Goal: Check status: Check status

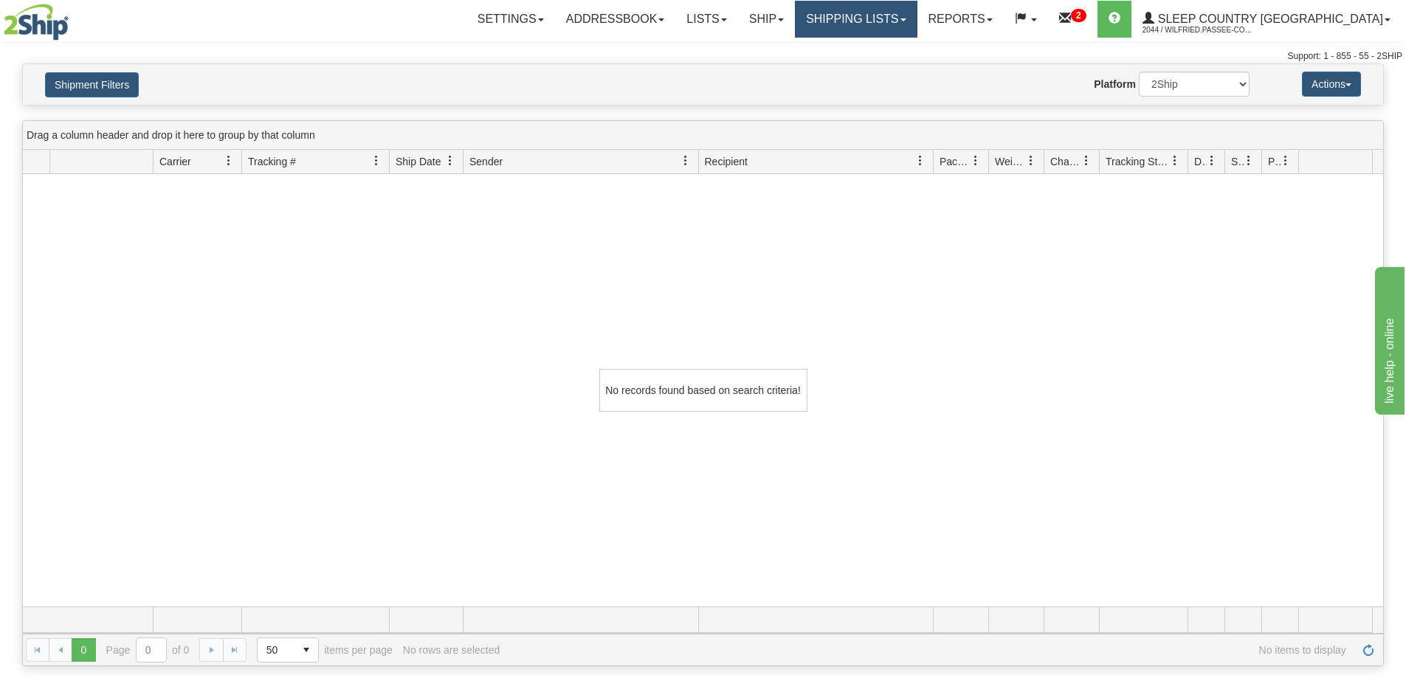
click at [917, 4] on link "Shipping lists" at bounding box center [856, 19] width 122 height 37
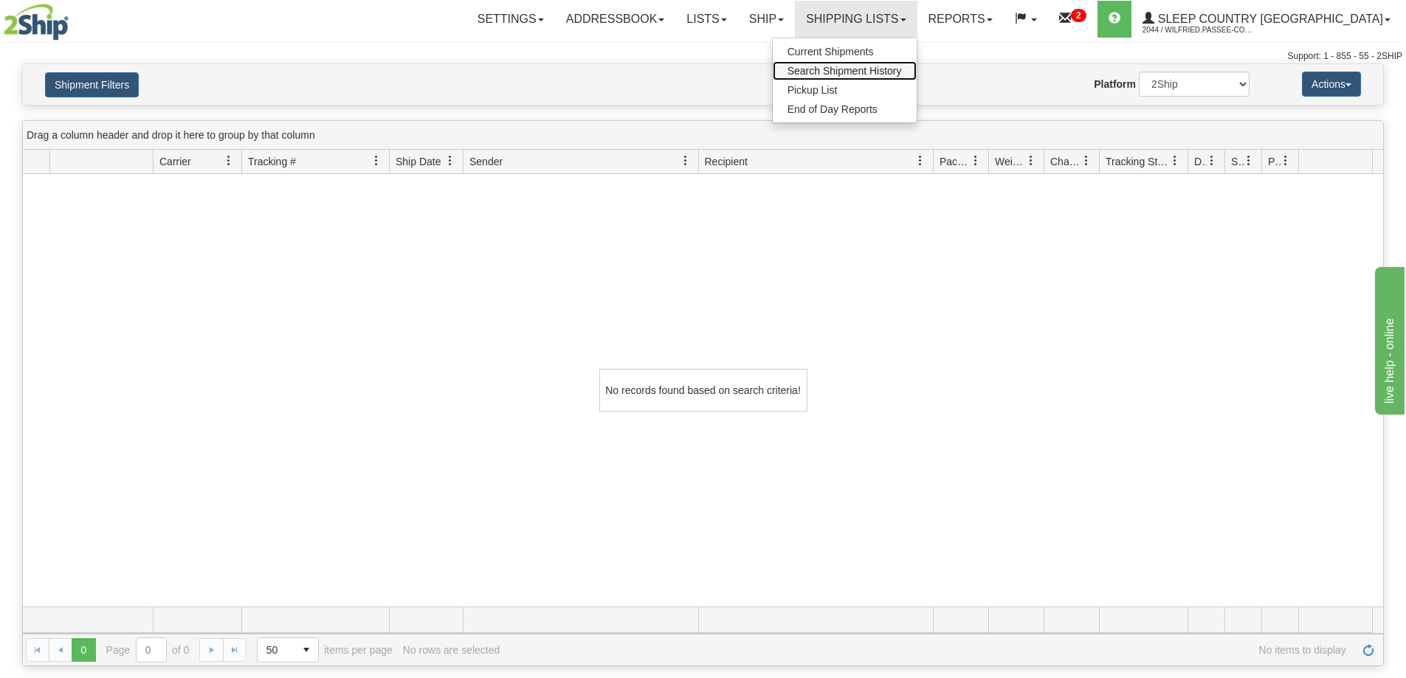
drag, startPoint x: 904, startPoint y: 69, endPoint x: 903, endPoint y: 93, distance: 23.7
click at [902, 70] on span "Search Shipment History" at bounding box center [845, 71] width 114 height 12
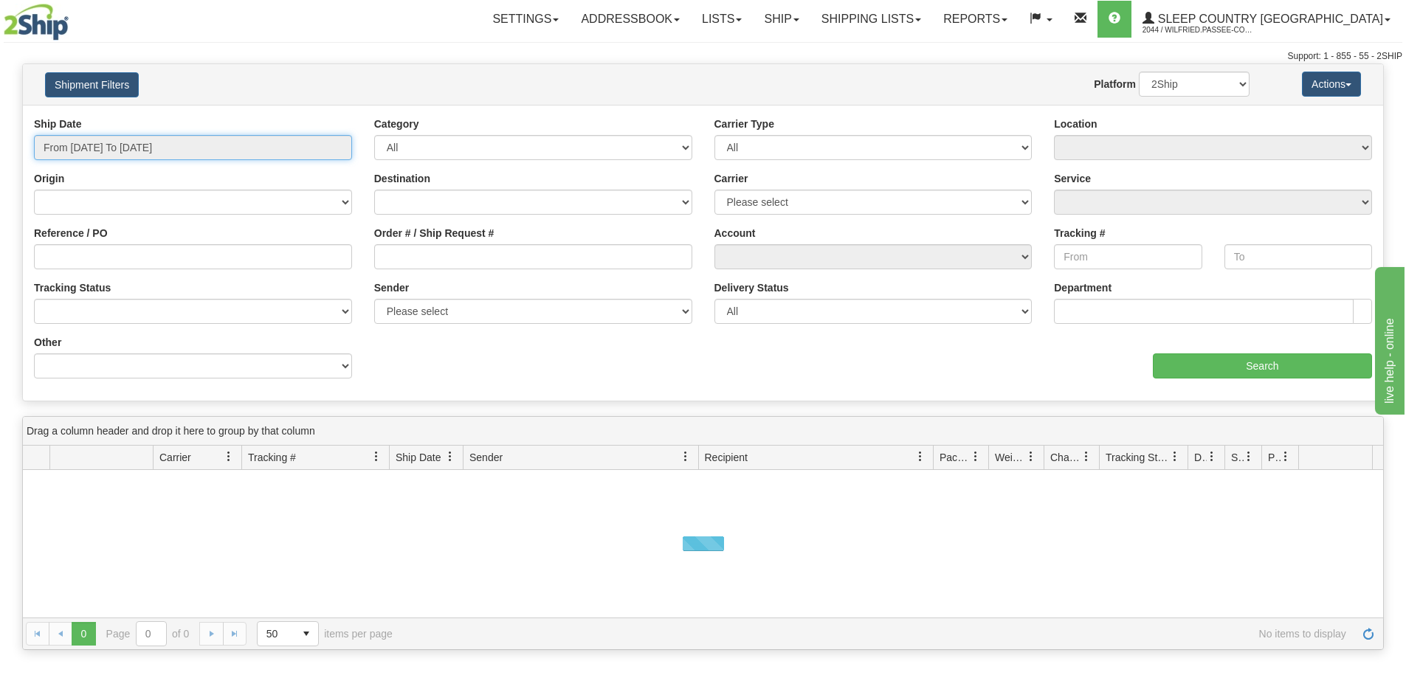
click at [150, 145] on input "From 08/27/2025 To 08/28/2025" at bounding box center [193, 147] width 318 height 25
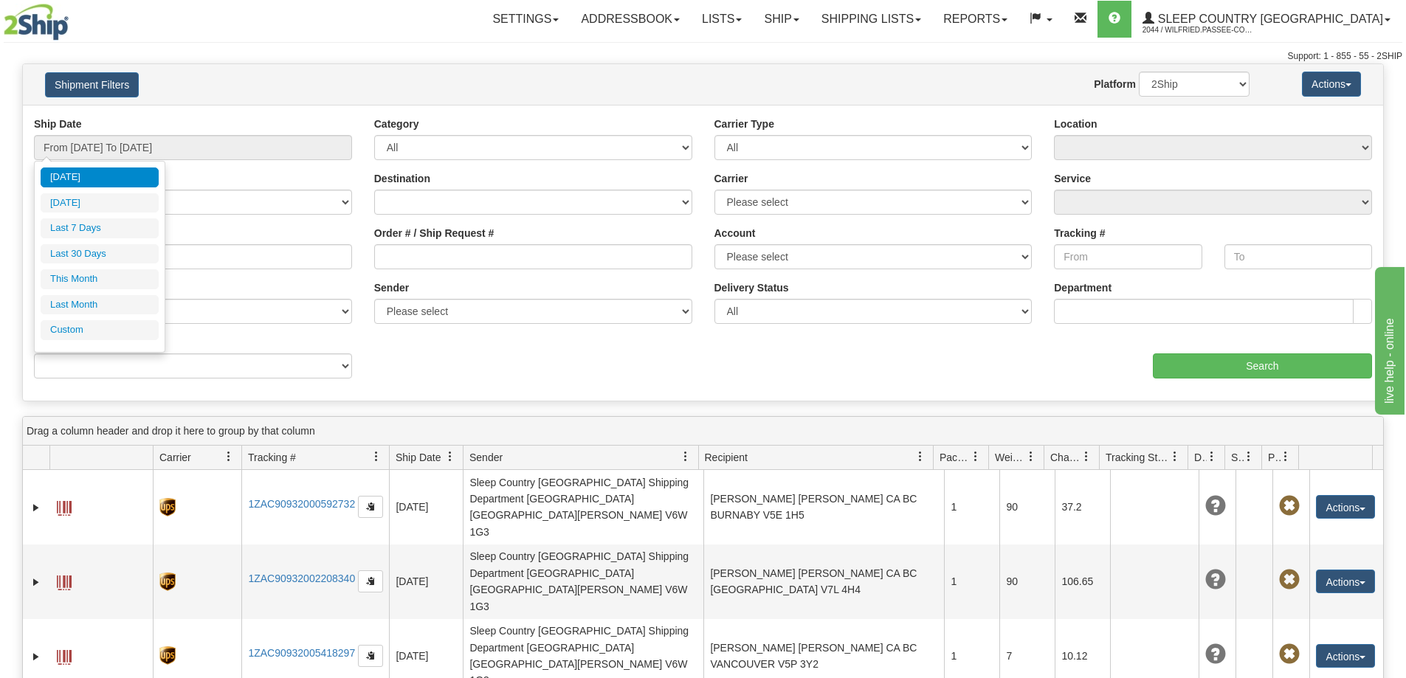
drag, startPoint x: 123, startPoint y: 247, endPoint x: 458, endPoint y: 235, distance: 335.3
click at [124, 247] on li "Last 30 Days" at bounding box center [100, 254] width 118 height 20
type input "From [DATE] To [DATE]"
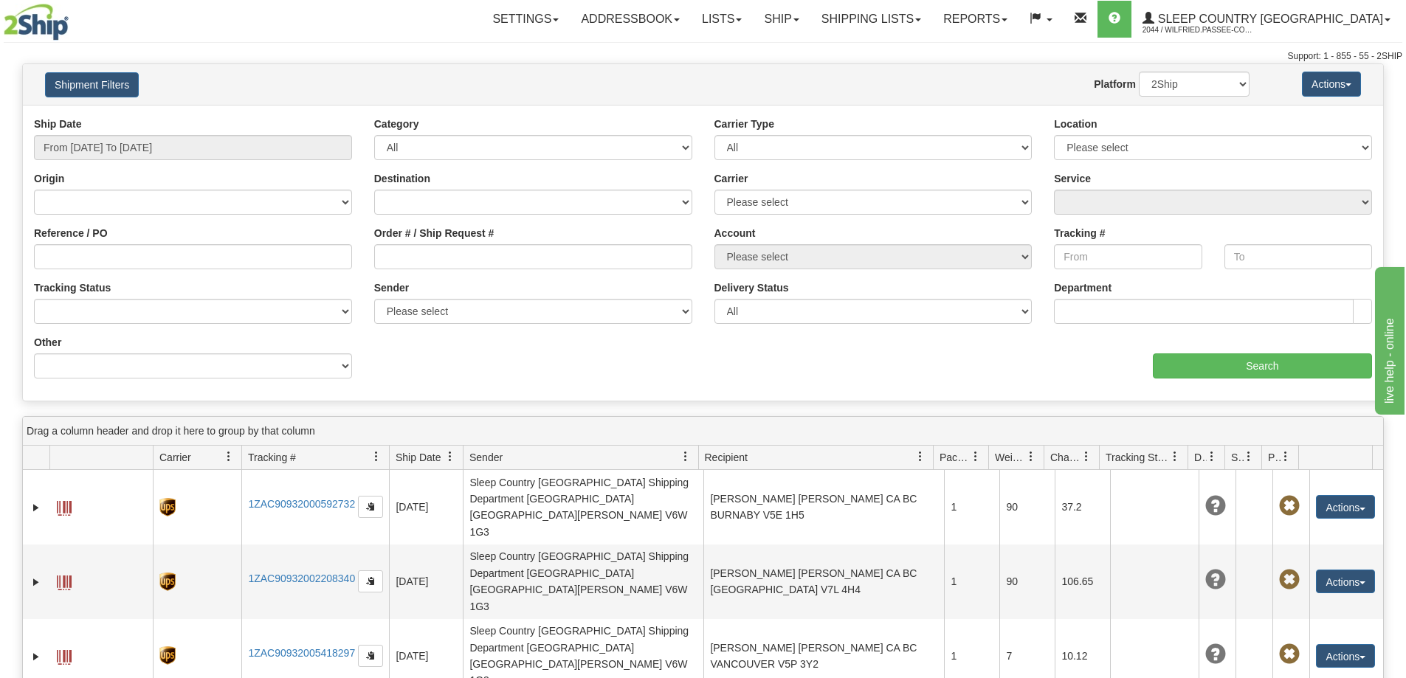
click at [474, 243] on div "Order # / Ship Request #" at bounding box center [533, 248] width 318 height 44
click at [478, 252] on input "Order # / Ship Request #" at bounding box center [533, 256] width 318 height 25
paste input "9002H985472"
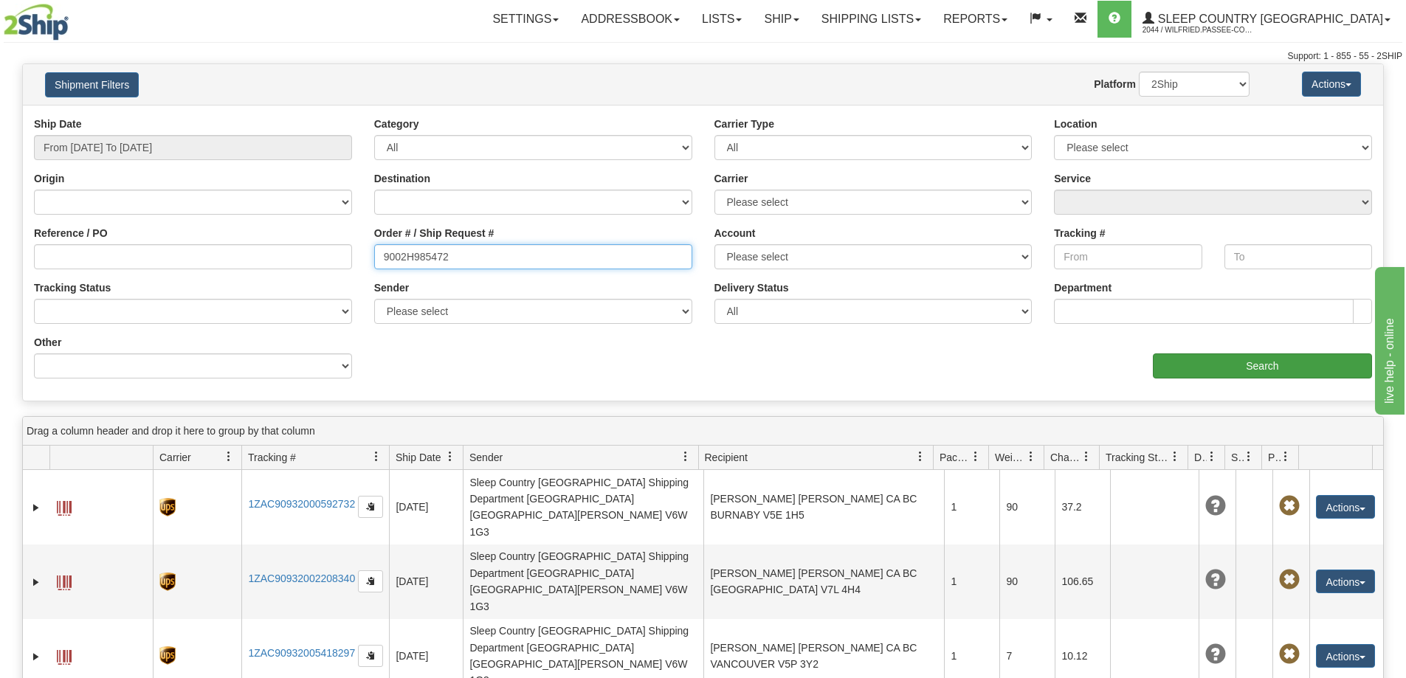
type input "9002H985472"
click at [1260, 369] on input "Search" at bounding box center [1262, 366] width 219 height 25
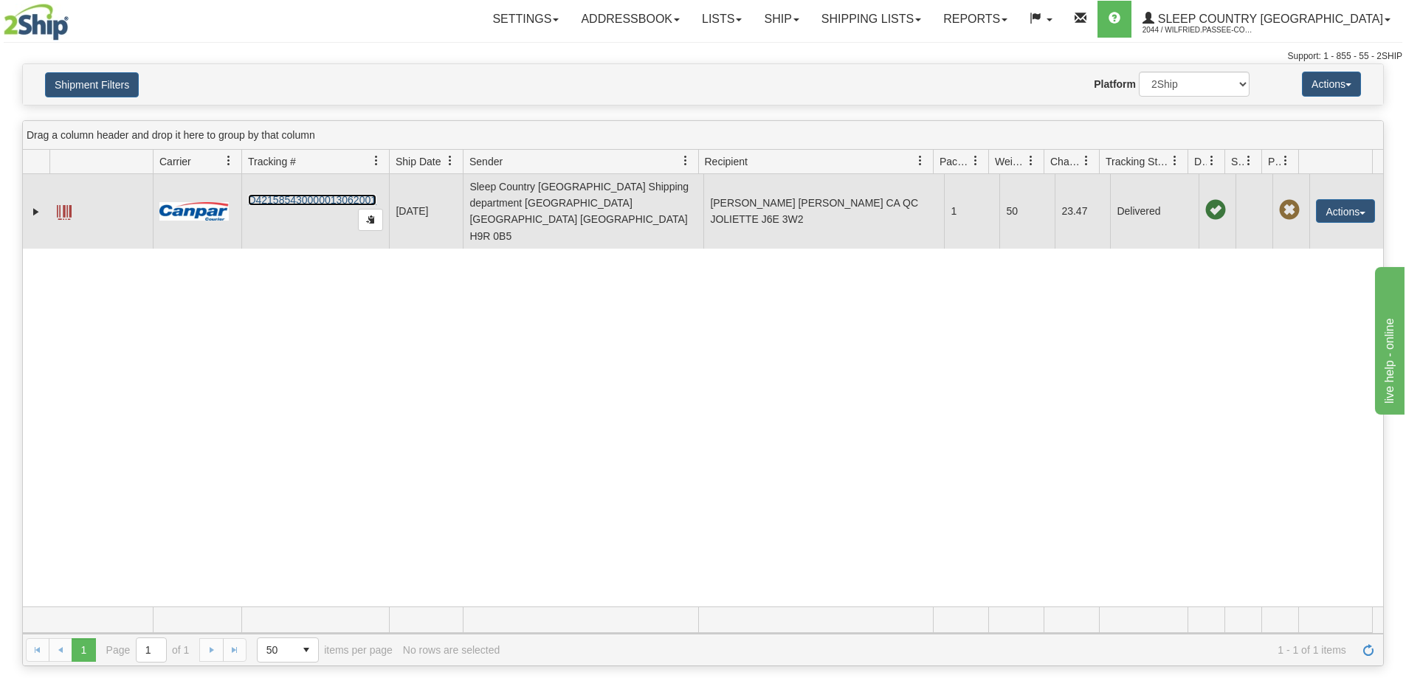
click at [332, 194] on link "D421585430000013062001" at bounding box center [312, 200] width 128 height 12
